Goal: Navigation & Orientation: Find specific page/section

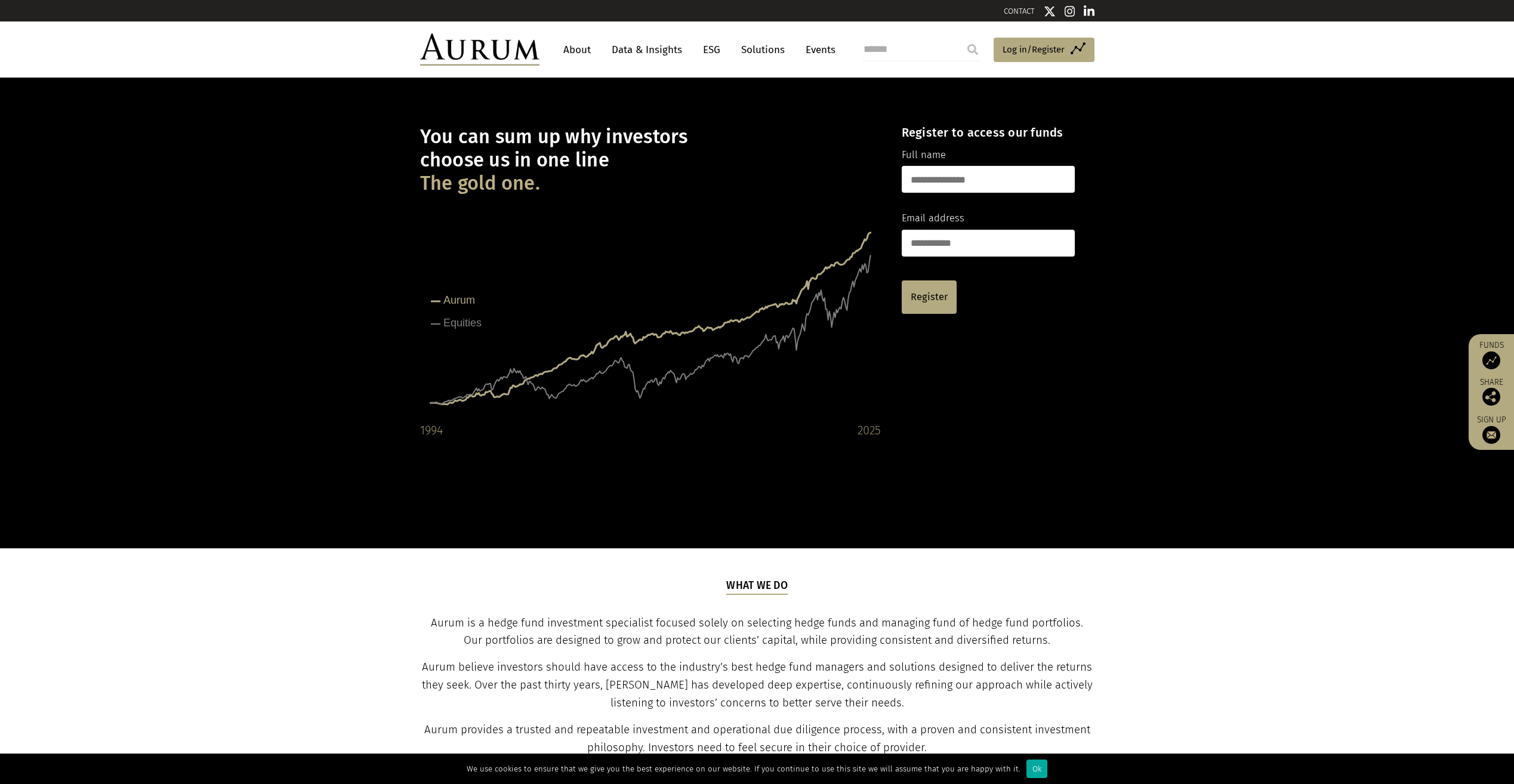
click at [573, 52] on link "About" at bounding box center [577, 50] width 39 height 22
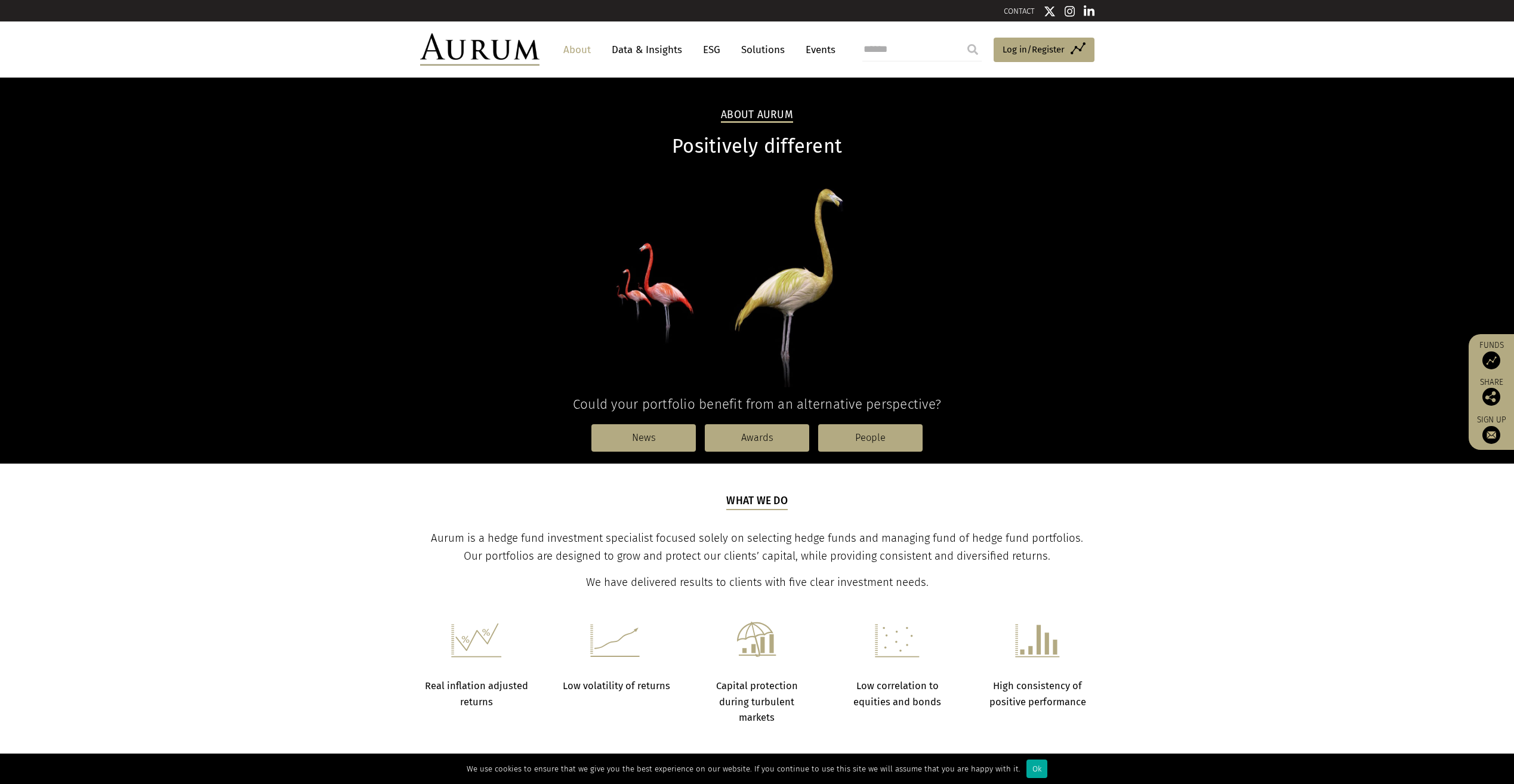
click at [775, 50] on link "Solutions" at bounding box center [762, 50] width 55 height 22
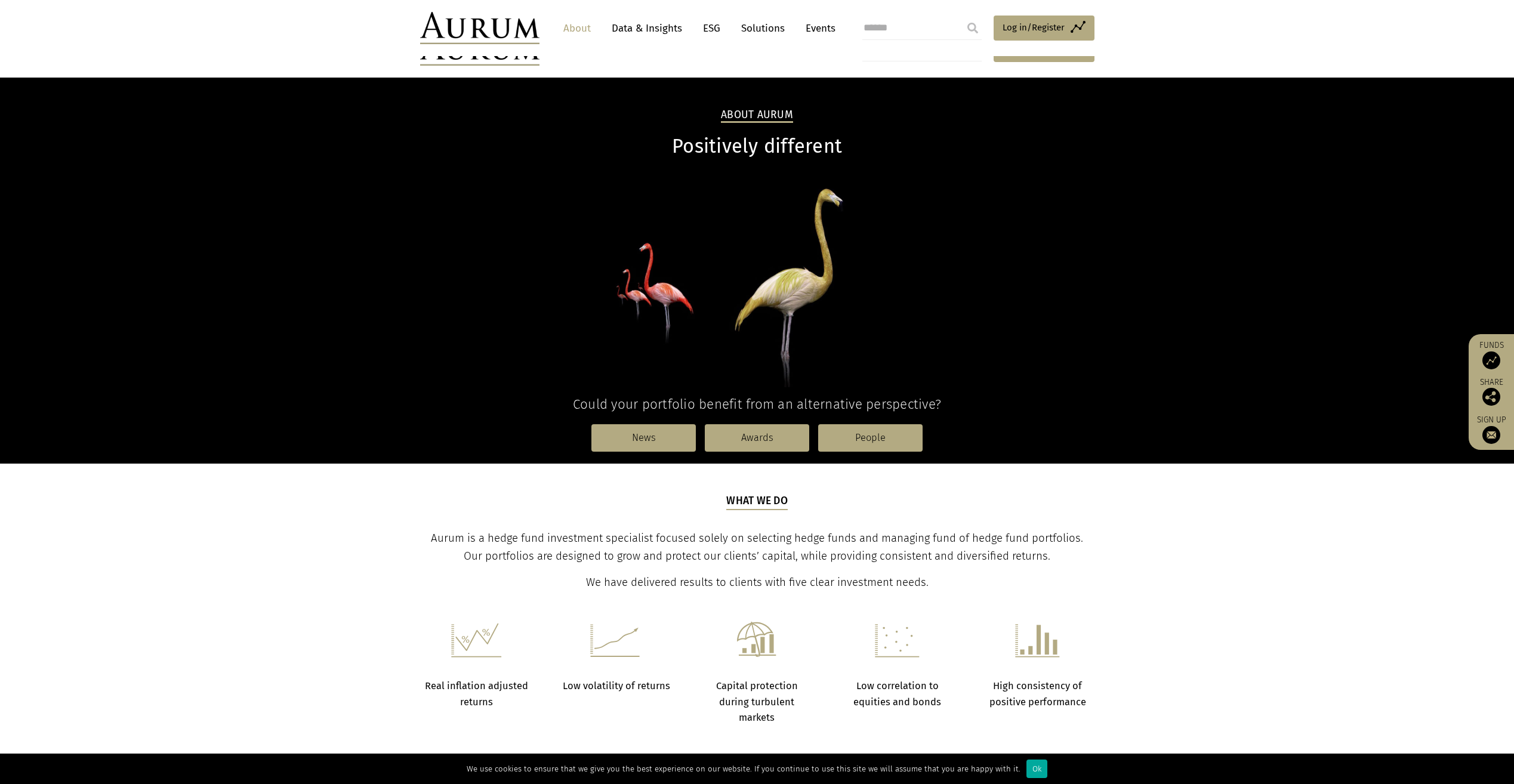
scroll to position [60, 0]
